Goal: Information Seeking & Learning: Learn about a topic

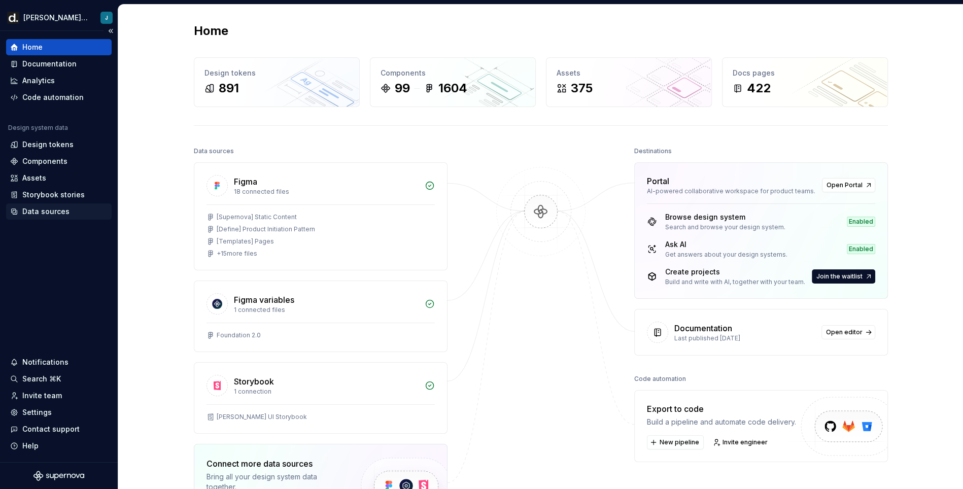
click at [55, 211] on div "Data sources" at bounding box center [45, 211] width 47 height 10
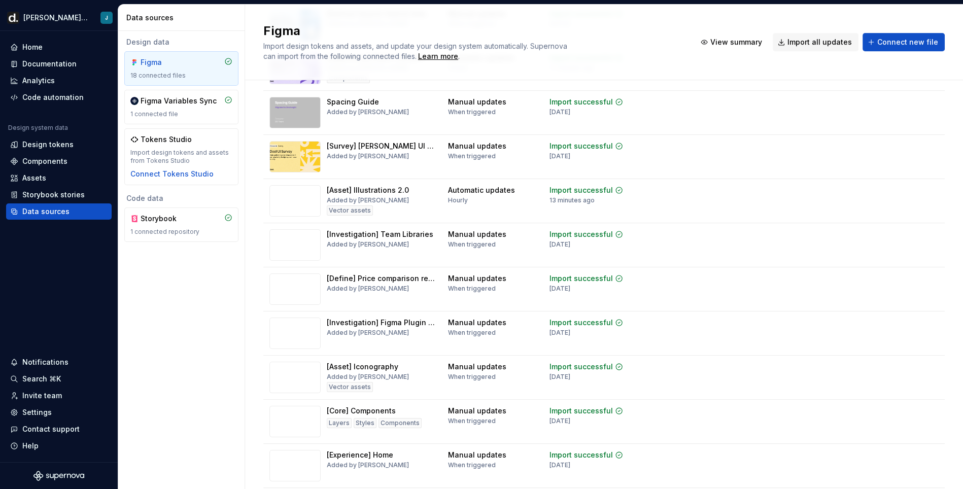
scroll to position [453, 0]
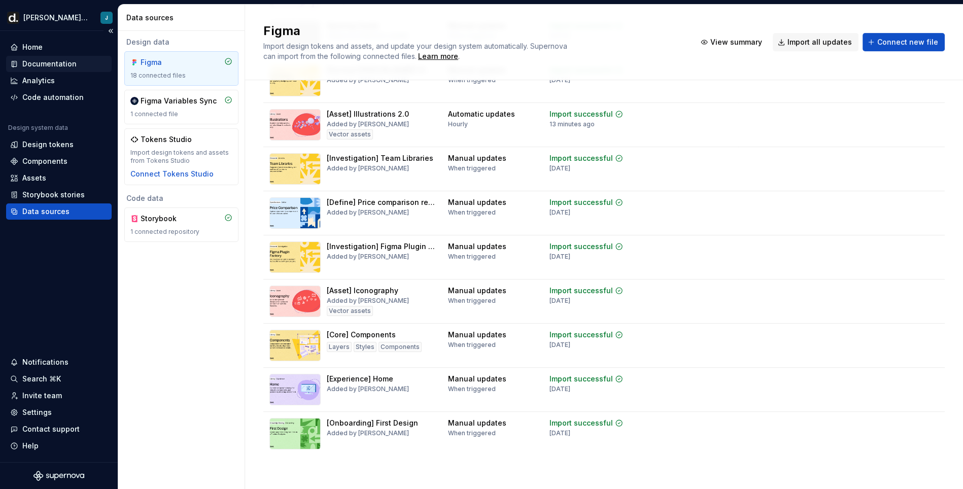
click at [66, 65] on div "Documentation" at bounding box center [49, 64] width 54 height 10
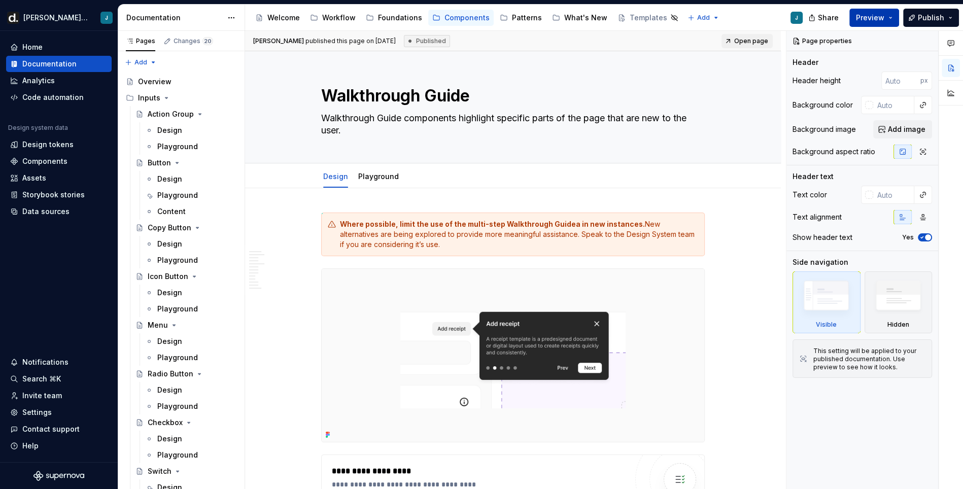
click at [897, 19] on button "Preview" at bounding box center [874, 18] width 50 height 18
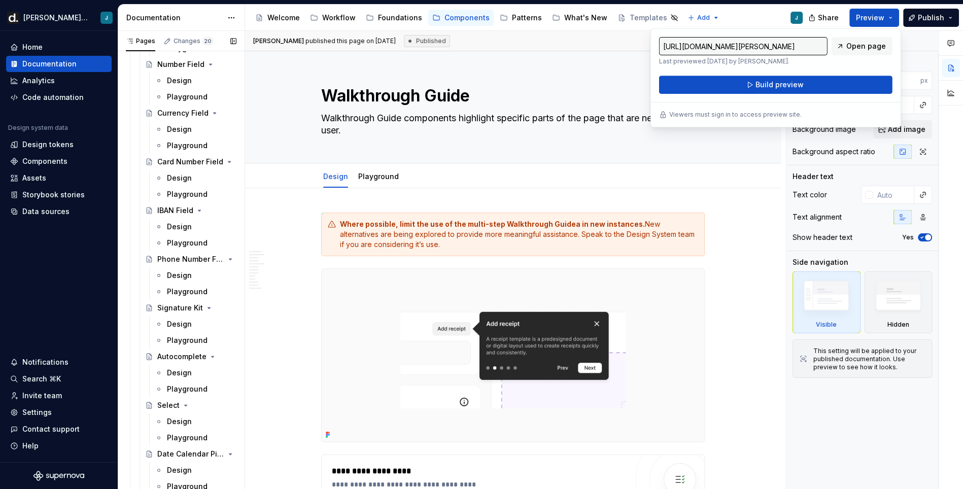
scroll to position [589, 0]
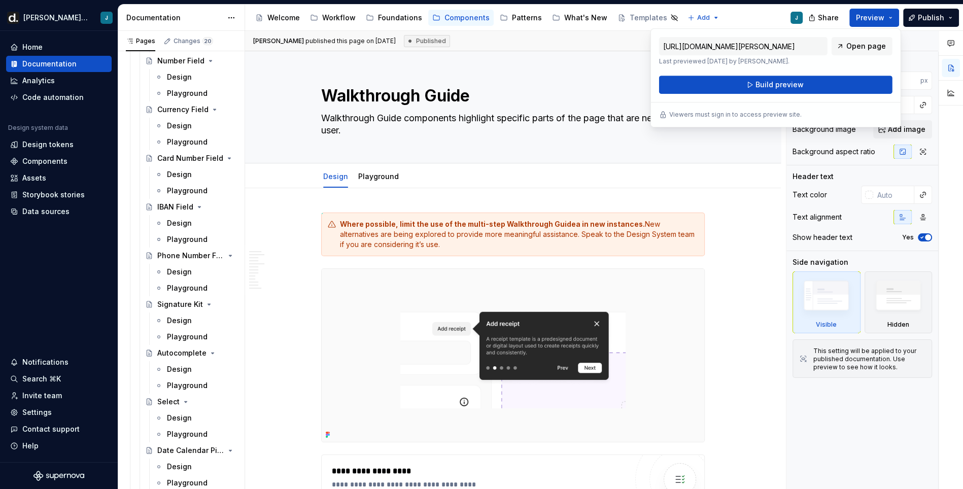
type textarea "*"
